Goal: Task Accomplishment & Management: Complete application form

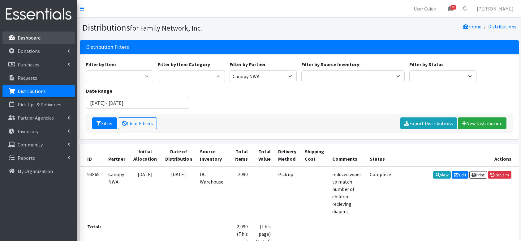
scroll to position [58, 0]
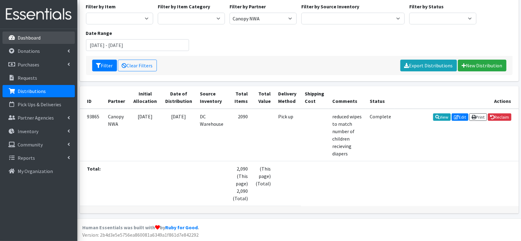
click at [35, 44] on li "Dashboard" at bounding box center [38, 38] width 72 height 13
click at [17, 39] on link "Dashboard" at bounding box center [38, 38] width 72 height 12
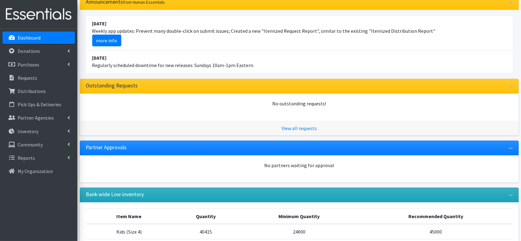
scroll to position [42, 0]
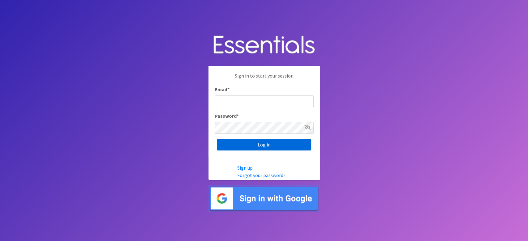
type input "lacey@familynetworknwa.com"
click at [251, 146] on input "Log in" at bounding box center [264, 145] width 94 height 12
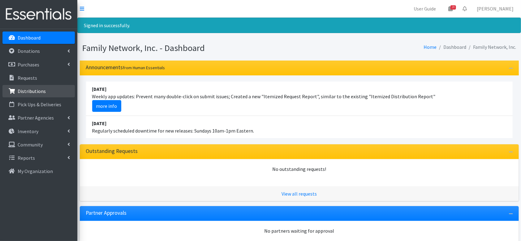
click at [34, 90] on p "Distributions" at bounding box center [32, 91] width 28 height 6
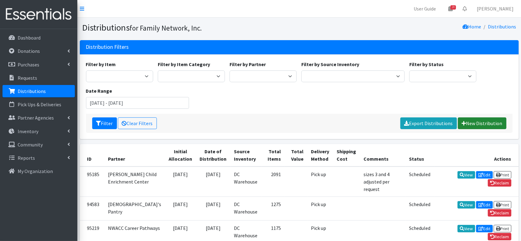
click at [496, 120] on link "New Distribution" at bounding box center [482, 124] width 49 height 12
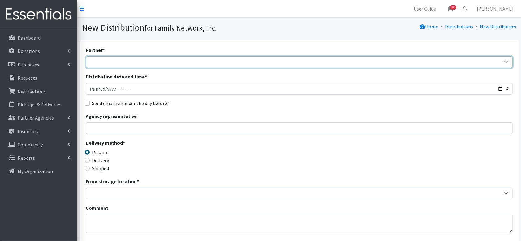
click at [113, 62] on select "2nd Street Pantry Missions Arkansas Coalition of Marshallese Bread of Life Cano…" at bounding box center [299, 62] width 427 height 12
select select "4840"
click at [86, 56] on select "2nd Street Pantry Missions Arkansas Coalition of Marshallese Bread of Life Cano…" at bounding box center [299, 62] width 427 height 12
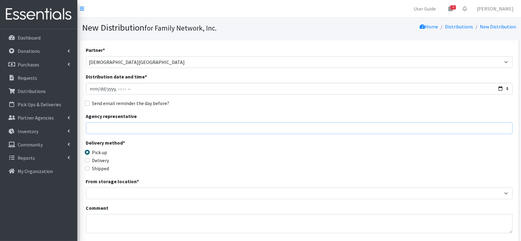
click at [92, 129] on input "Agency representative" at bounding box center [299, 129] width 427 height 12
click at [294, 154] on div "Delivery method * Pick up Delivery Shipped Shipping cost" at bounding box center [299, 158] width 427 height 39
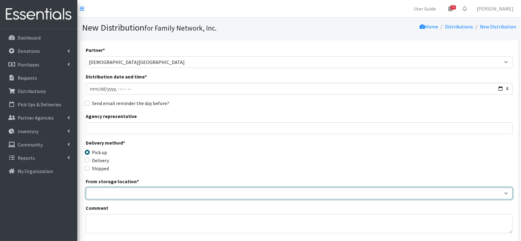
click at [157, 194] on select "DC Warehouse" at bounding box center [299, 194] width 427 height 12
select select "421"
click at [86, 188] on select "DC Warehouse" at bounding box center [299, 194] width 427 height 12
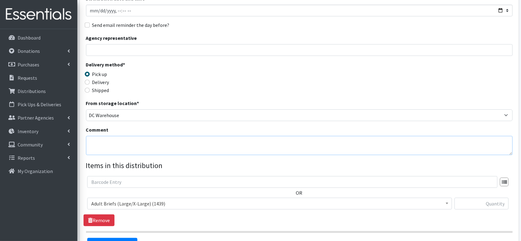
click at [125, 142] on textarea "Comment" at bounding box center [299, 145] width 427 height 19
type textarea "1 full pallet of period supplies"
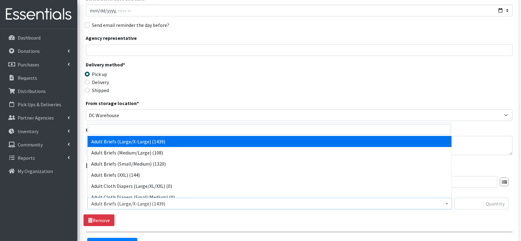
click at [117, 199] on span "Adult Briefs (Large/X-Large) (1439)" at bounding box center [269, 204] width 365 height 12
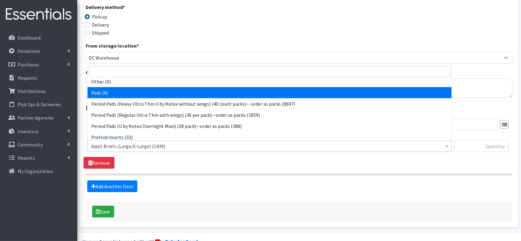
scroll to position [525, 0]
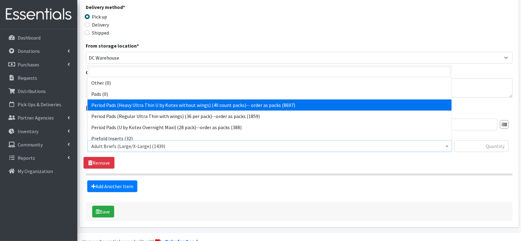
select select "15032"
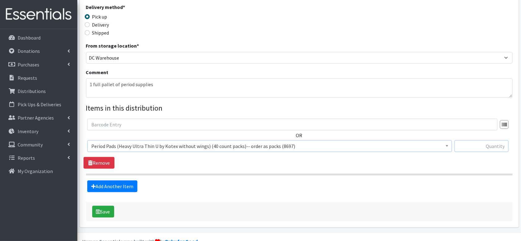
click at [489, 150] on input "text" at bounding box center [482, 147] width 54 height 12
type input "900"
click at [438, 172] on section "OR Adult Briefs (Large/X-Large) (1439) Adult Briefs (Medium/Large) (108) Adult …" at bounding box center [299, 147] width 427 height 57
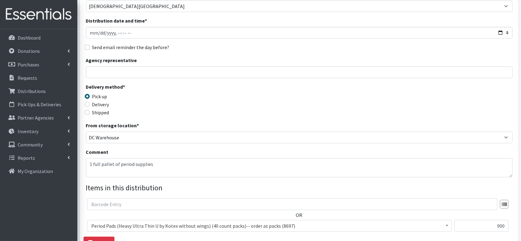
scroll to position [150, 0]
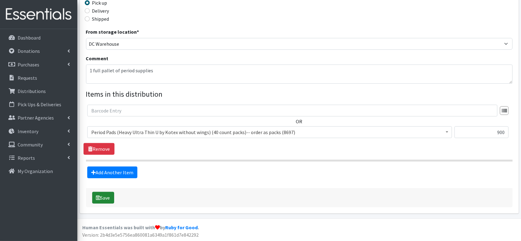
click at [107, 193] on button "Save" at bounding box center [103, 198] width 22 height 12
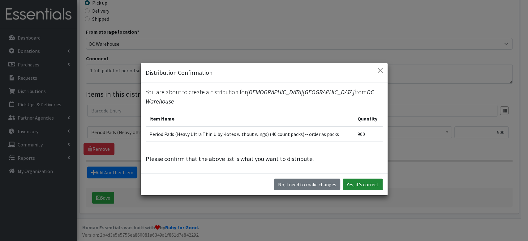
click at [374, 181] on button "Yes, it's correct" at bounding box center [363, 185] width 40 height 12
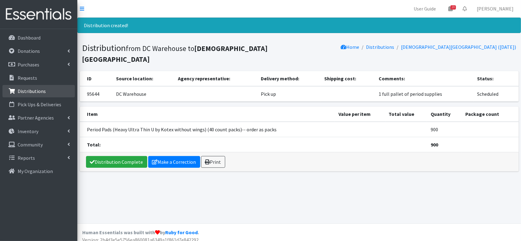
click at [33, 92] on p "Distributions" at bounding box center [32, 91] width 28 height 6
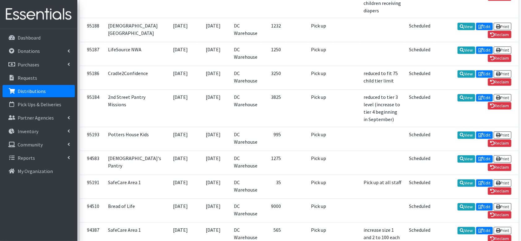
scroll to position [542, 0]
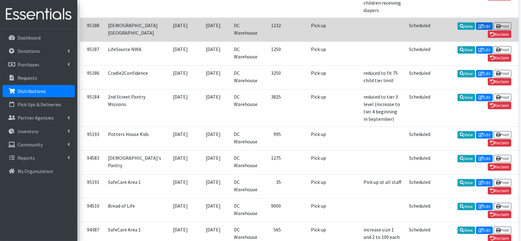
click at [479, 28] on icon at bounding box center [481, 26] width 5 height 4
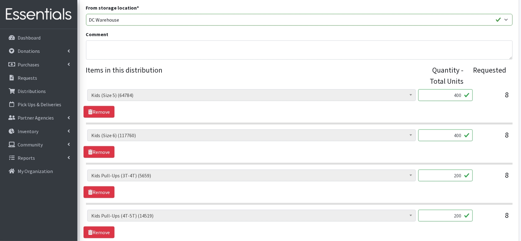
scroll to position [302, 0]
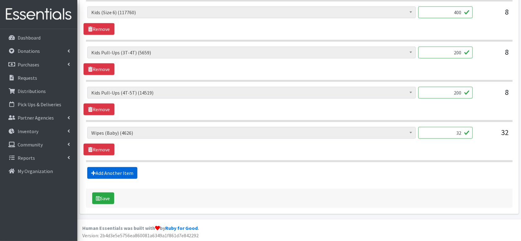
click at [115, 171] on link "Add Another Item" at bounding box center [112, 173] width 50 height 12
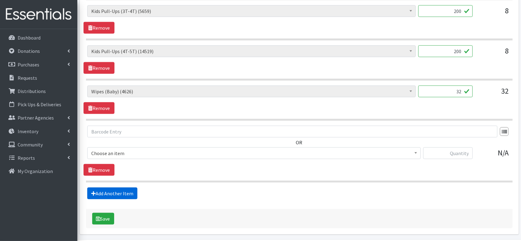
scroll to position [364, 0]
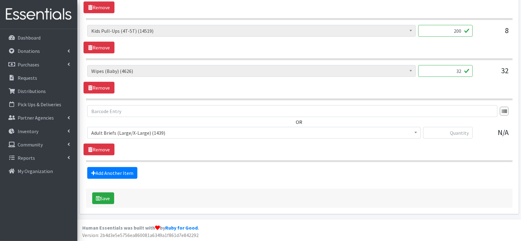
click at [160, 133] on span "Adult Briefs (Large/X-Large) (1439)" at bounding box center [254, 133] width 326 height 9
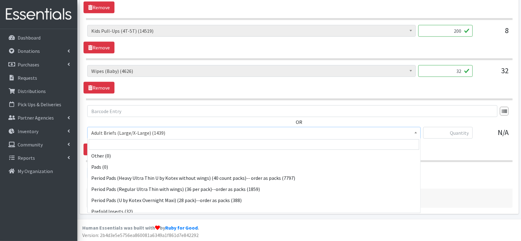
scroll to position [529, 0]
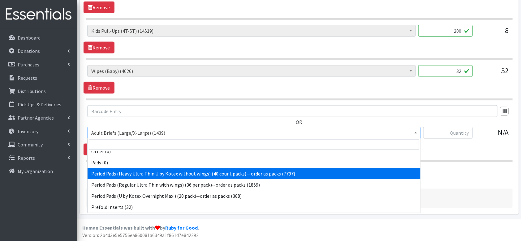
select select "15032"
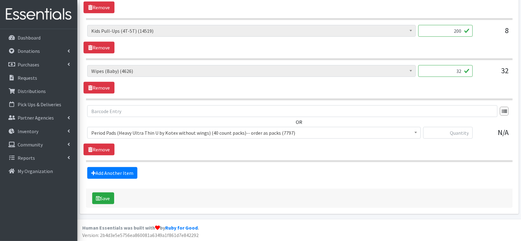
click at [462, 138] on div at bounding box center [448, 135] width 50 height 17
click at [456, 133] on input "text" at bounding box center [448, 133] width 50 height 12
type input "40"
click at [93, 176] on link "Add Another Item" at bounding box center [112, 173] width 50 height 12
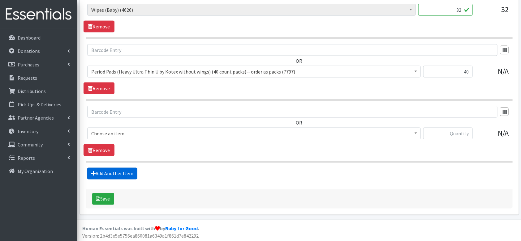
scroll to position [426, 0]
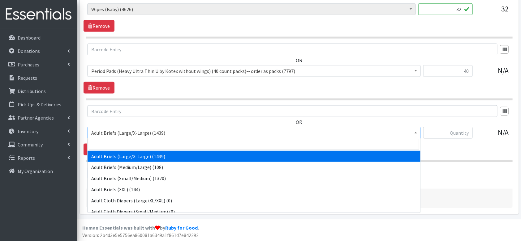
click at [137, 127] on span "Adult Briefs (Large/X-Large) (1439)" at bounding box center [254, 133] width 334 height 12
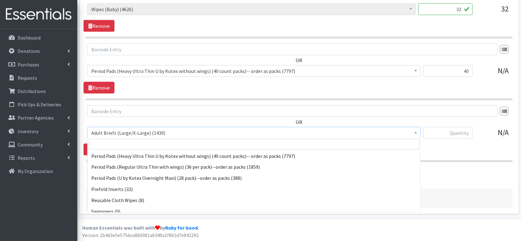
scroll to position [547, 0]
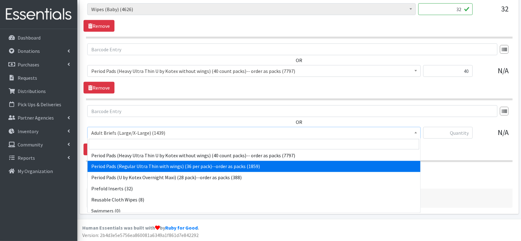
select select "15034"
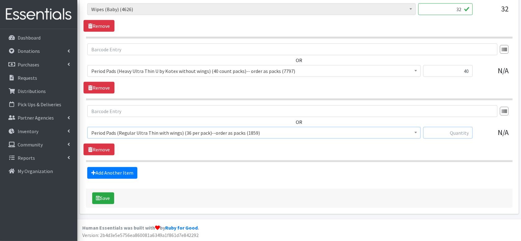
click at [466, 131] on input "text" at bounding box center [448, 133] width 50 height 12
type input "6"
click at [102, 198] on button "Save" at bounding box center [103, 199] width 22 height 12
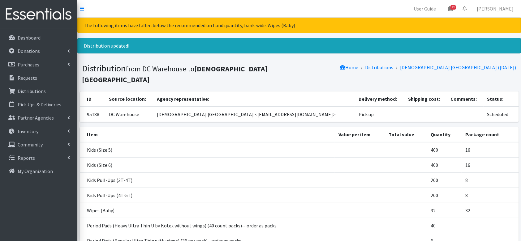
scroll to position [58, 0]
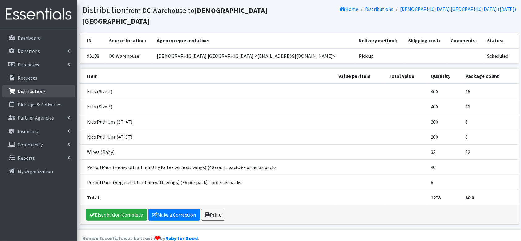
click at [31, 90] on p "Distributions" at bounding box center [32, 91] width 28 height 6
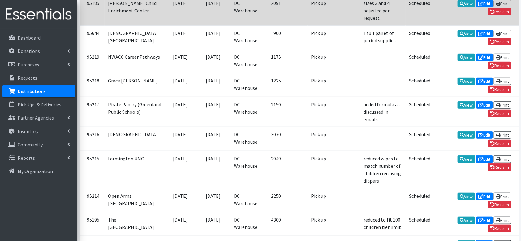
scroll to position [173, 0]
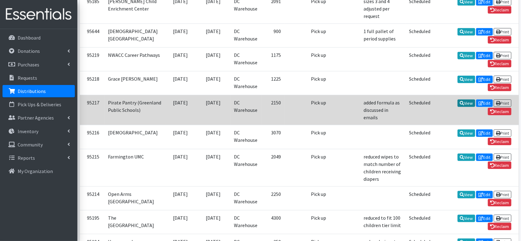
click at [460, 106] on icon at bounding box center [462, 103] width 4 height 4
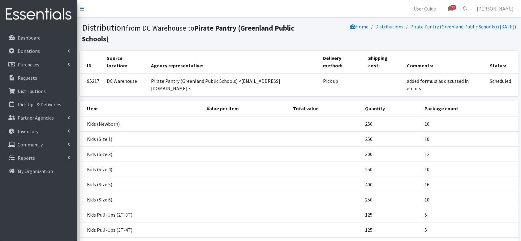
scroll to position [74, 0]
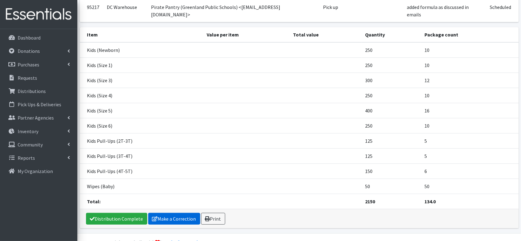
click at [163, 213] on link "Make a Correction" at bounding box center [174, 219] width 52 height 12
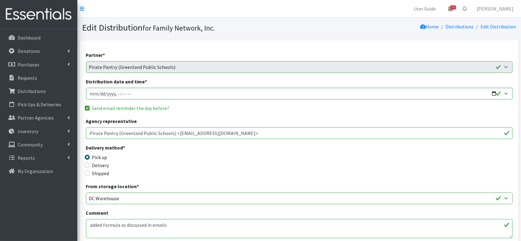
scroll to position [93, 0]
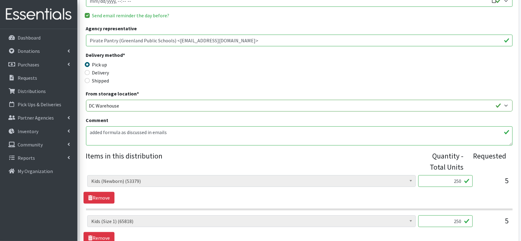
click at [185, 142] on textarea "added formula as discussed in emails" at bounding box center [299, 136] width 427 height 19
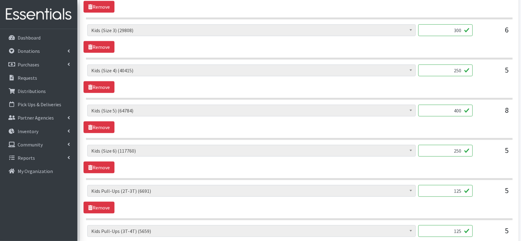
scroll to position [503, 0]
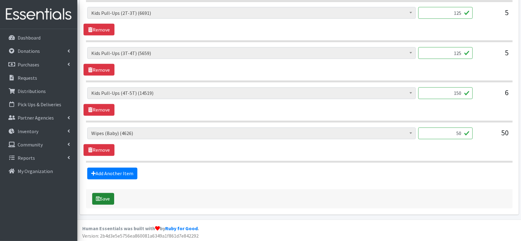
type textarea "added formula as discussed in emails (3 cans simalac formula)"
click at [101, 196] on button "Save" at bounding box center [103, 199] width 22 height 12
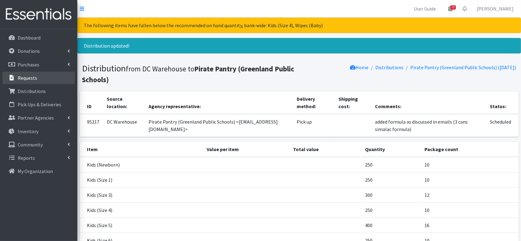
click at [21, 80] on p "Requests" at bounding box center [27, 78] width 19 height 6
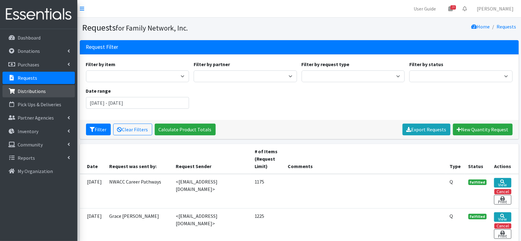
click at [33, 93] on p "Distributions" at bounding box center [32, 91] width 28 height 6
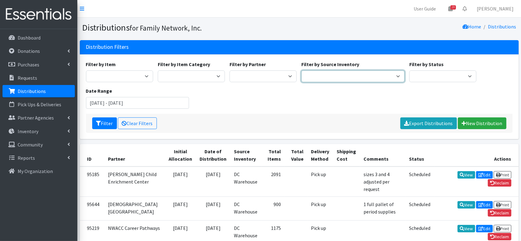
click at [315, 78] on select "DC Warehouse" at bounding box center [352, 77] width 103 height 12
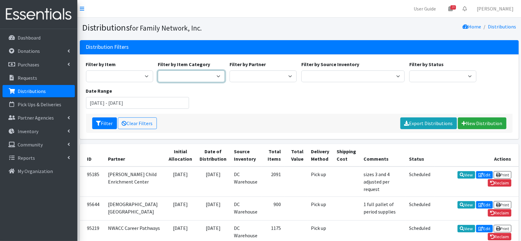
click at [203, 80] on select "Formula Disposable Diapers/Wipes Cloth Diapers & Accessories Period Supplies" at bounding box center [191, 77] width 67 height 12
select select "448"
click at [158, 71] on select "Formula Disposable Diapers/Wipes Cloth Diapers & Accessories Period Supplies" at bounding box center [191, 77] width 67 height 12
click at [97, 132] on div "Filter Clear Filters Export Distributions New Distribution" at bounding box center [299, 123] width 427 height 19
click at [100, 126] on button "Filter" at bounding box center [104, 124] width 25 height 12
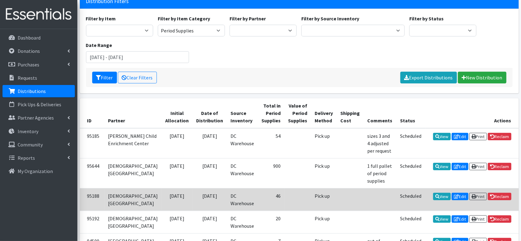
scroll to position [45, 0]
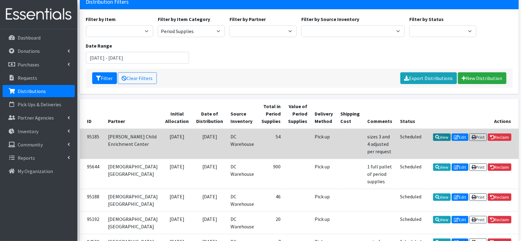
click at [440, 136] on link "View" at bounding box center [442, 137] width 18 height 7
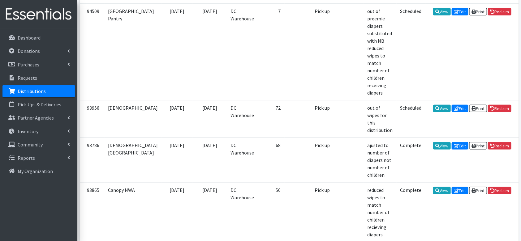
scroll to position [276, 0]
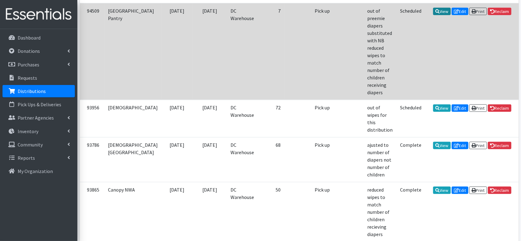
click at [439, 15] on link "View" at bounding box center [442, 11] width 18 height 7
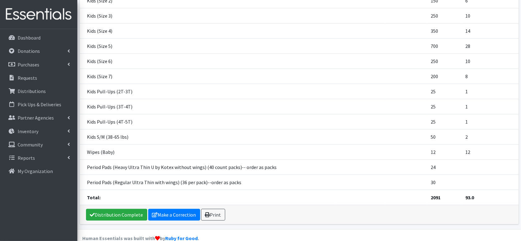
scroll to position [119, 0]
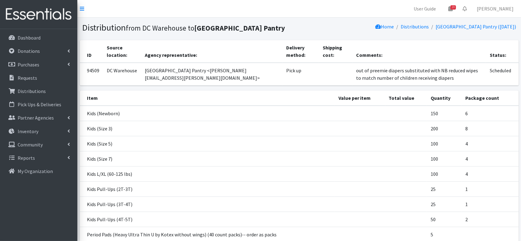
scroll to position [104, 0]
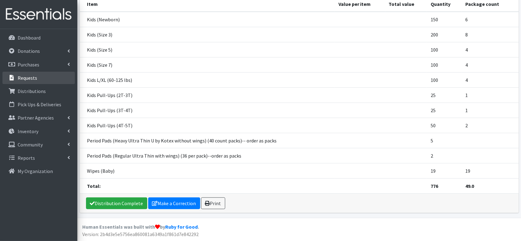
click at [29, 78] on p "Requests" at bounding box center [27, 78] width 19 height 6
